Goal: Transaction & Acquisition: Purchase product/service

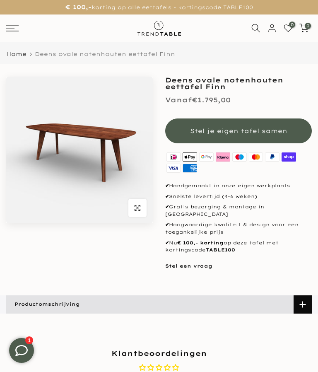
click at [252, 137] on button "Stel je eigen tafel samen" at bounding box center [238, 131] width 147 height 25
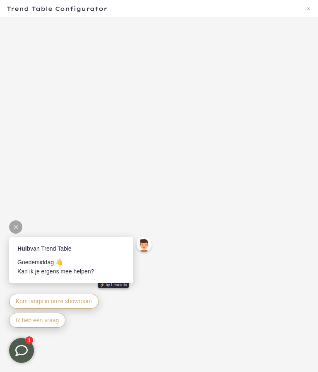
click at [17, 227] on icon at bounding box center [16, 227] width 4 height 4
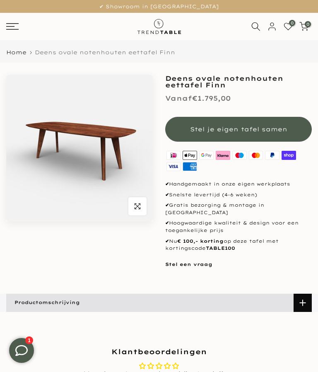
click at [238, 122] on button "Stel je eigen tafel samen" at bounding box center [238, 129] width 147 height 25
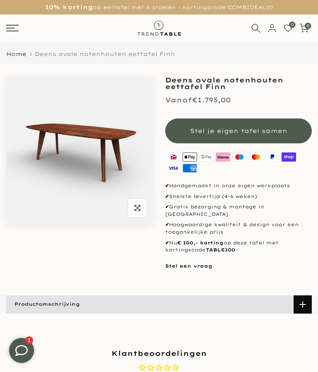
click at [255, 127] on span "Stel je eigen tafel samen" at bounding box center [238, 131] width 97 height 8
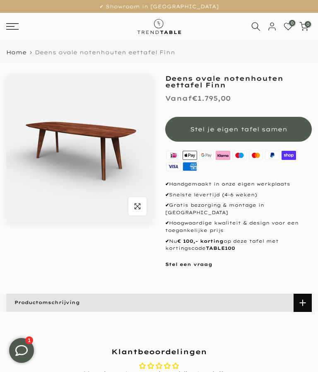
click at [138, 204] on icon "button" at bounding box center [138, 206] width 6 height 7
